Goal: Task Accomplishment & Management: Manage account settings

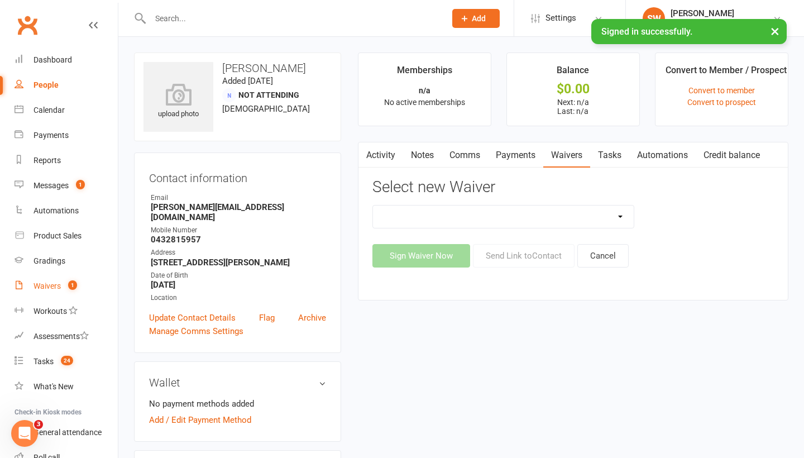
click at [45, 293] on link "Waivers 1" at bounding box center [66, 286] width 103 height 25
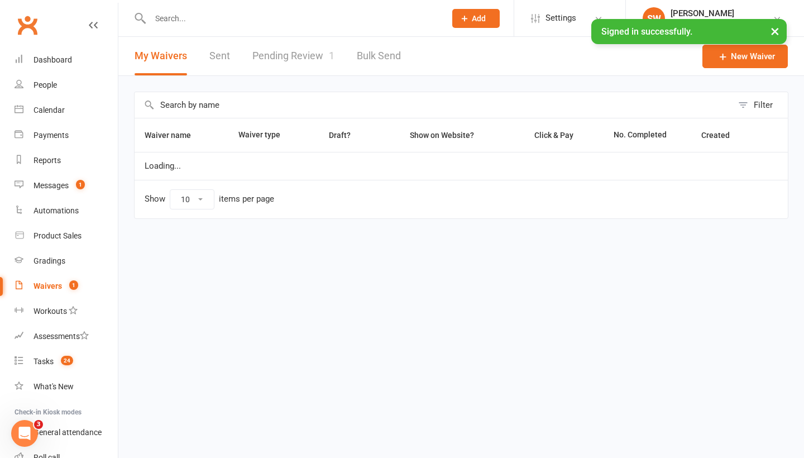
select select "25"
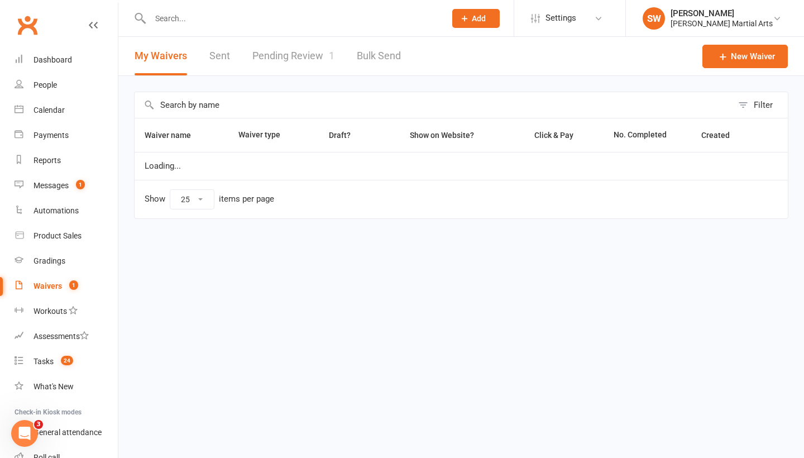
click at [303, 55] on link "Pending Review 1" at bounding box center [293, 56] width 82 height 39
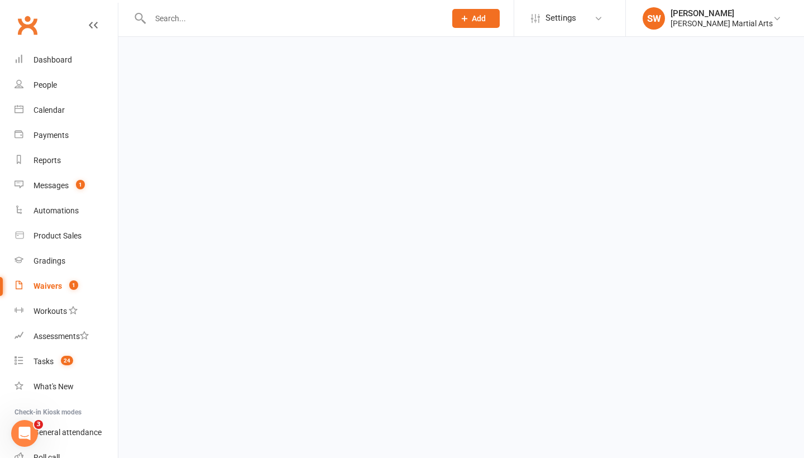
select select "25"
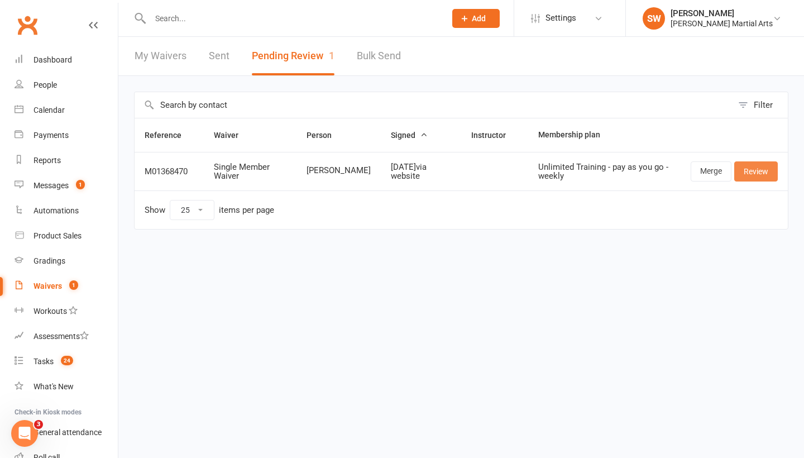
click at [747, 170] on link "Review" at bounding box center [756, 171] width 44 height 20
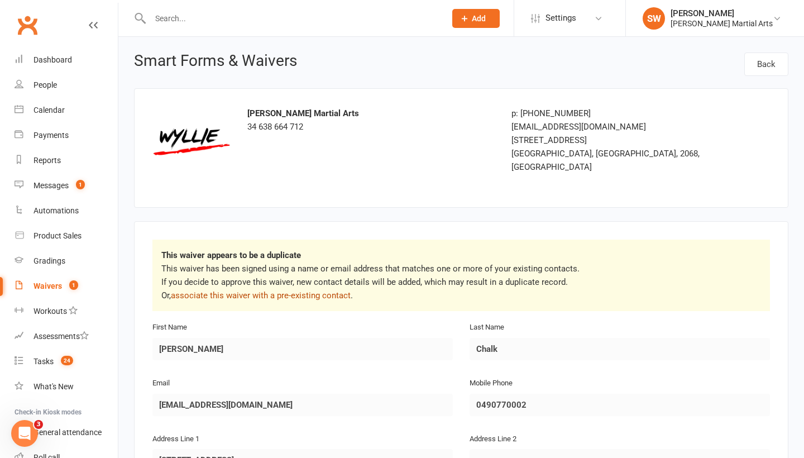
click at [303, 295] on link "associate this waiver with a pre-existing contact" at bounding box center [261, 295] width 180 height 10
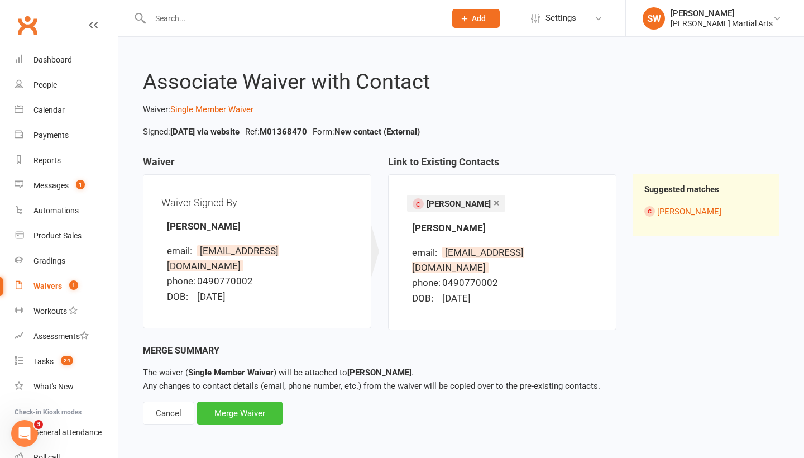
click at [235, 402] on div "Merge Waiver" at bounding box center [239, 413] width 85 height 23
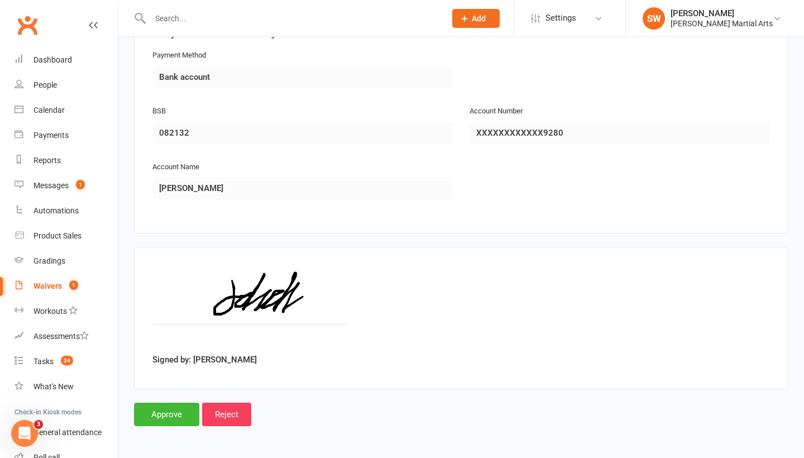
scroll to position [1555, 0]
click at [167, 405] on input "Approve" at bounding box center [166, 414] width 65 height 23
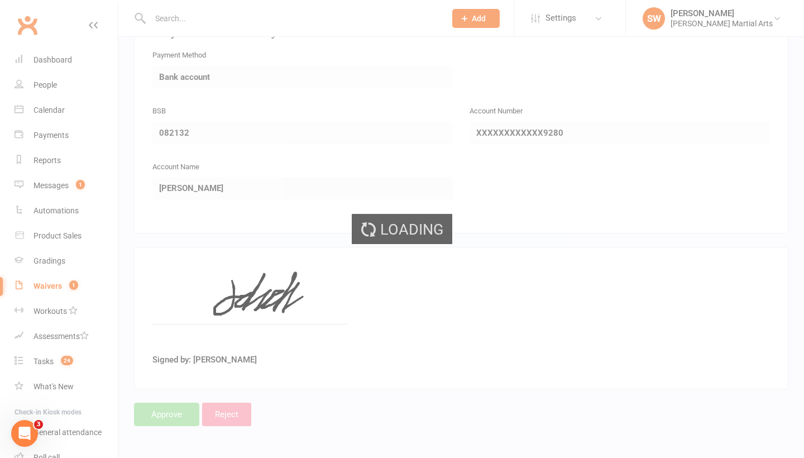
select select "25"
